Goal: Transaction & Acquisition: Purchase product/service

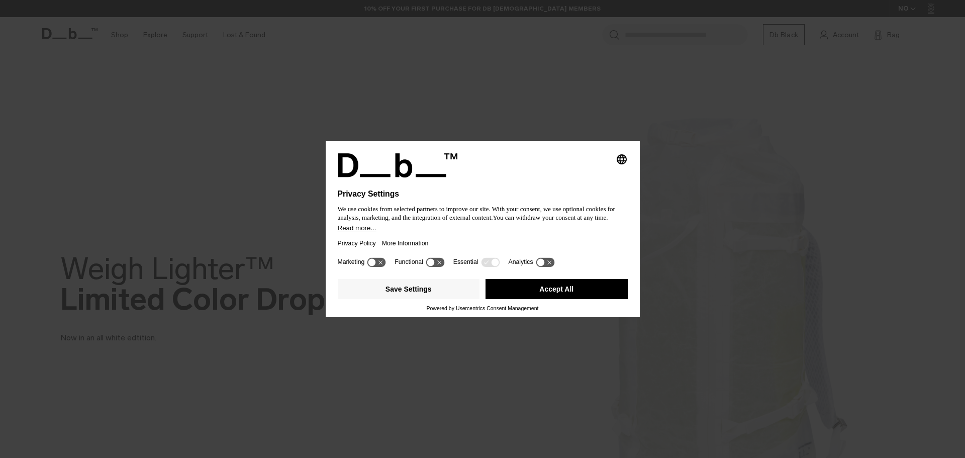
click at [437, 300] on div "Save Settings Accept All" at bounding box center [483, 290] width 290 height 30
click at [438, 262] on icon at bounding box center [435, 262] width 19 height 10
click at [440, 262] on icon at bounding box center [440, 262] width 8 height 8
drag, startPoint x: 552, startPoint y: 283, endPoint x: 624, endPoint y: 283, distance: 72.3
click at [553, 283] on button "Accept All" at bounding box center [556, 289] width 142 height 20
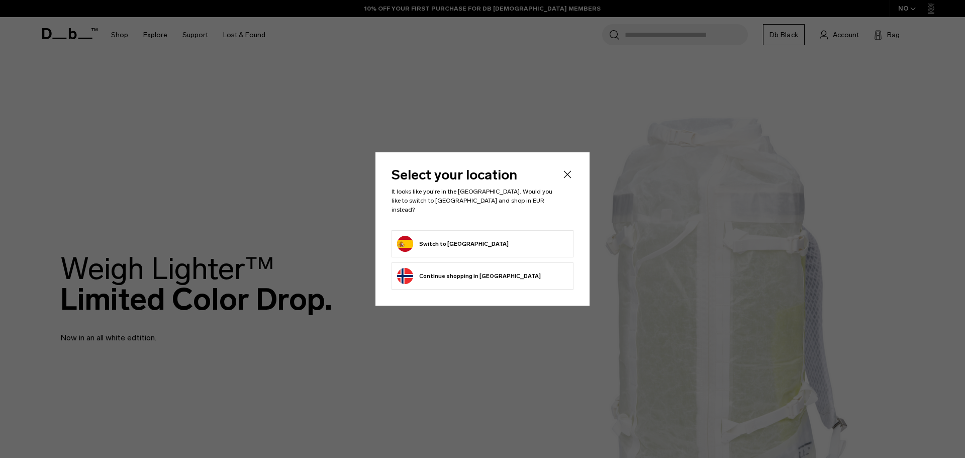
click at [564, 185] on header "Select your location It looks like you're in the [GEOGRAPHIC_DATA]. Would you l…" at bounding box center [482, 199] width 182 height 62
drag, startPoint x: 498, startPoint y: 232, endPoint x: 520, endPoint y: 230, distance: 22.2
click at [499, 236] on form "Switch to [GEOGRAPHIC_DATA]" at bounding box center [482, 244] width 171 height 16
drag, startPoint x: 437, startPoint y: 242, endPoint x: 555, endPoint y: 229, distance: 118.8
click at [437, 242] on button "Switch to [GEOGRAPHIC_DATA]" at bounding box center [453, 244] width 112 height 16
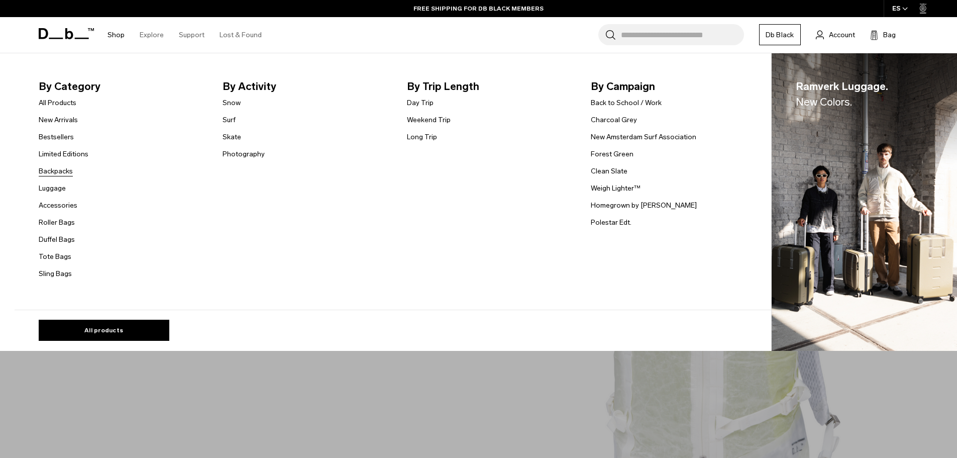
drag, startPoint x: 62, startPoint y: 171, endPoint x: 75, endPoint y: 171, distance: 12.6
click at [64, 171] on link "Backpacks" at bounding box center [56, 171] width 34 height 11
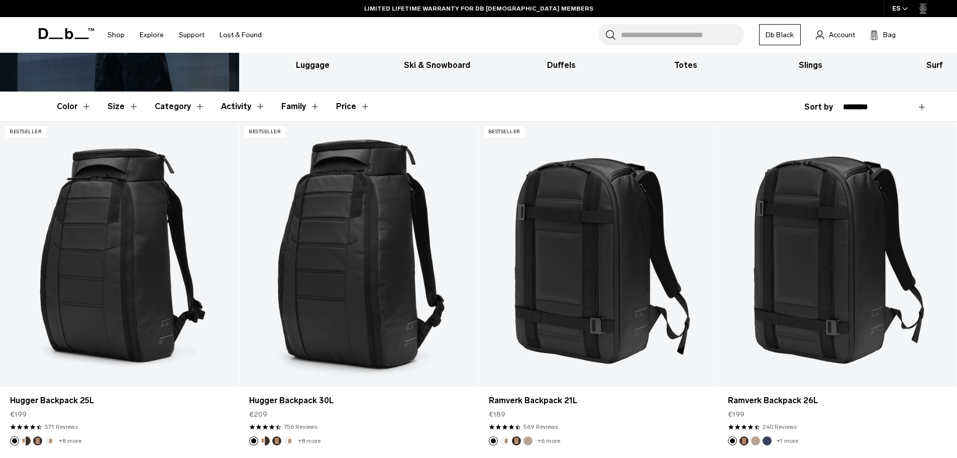
scroll to position [151, 0]
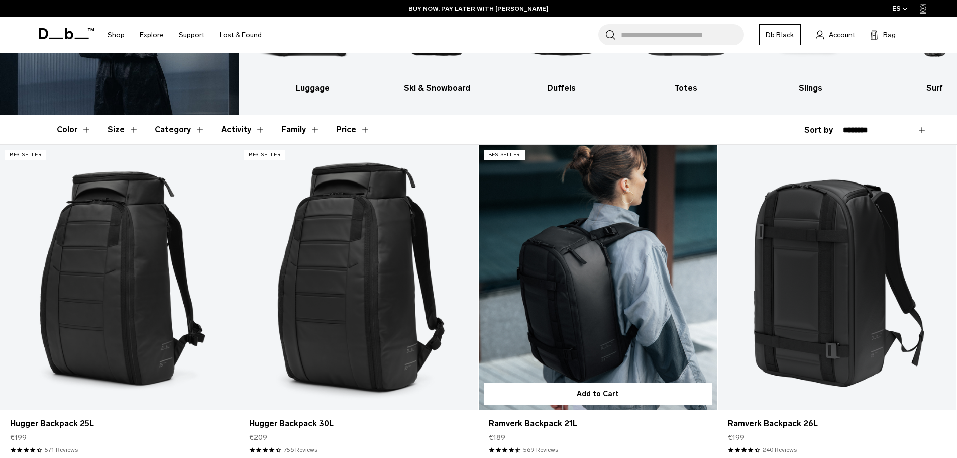
click at [616, 259] on link "Ramverk Backpack 21L" at bounding box center [598, 277] width 239 height 265
